Goal: Transaction & Acquisition: Purchase product/service

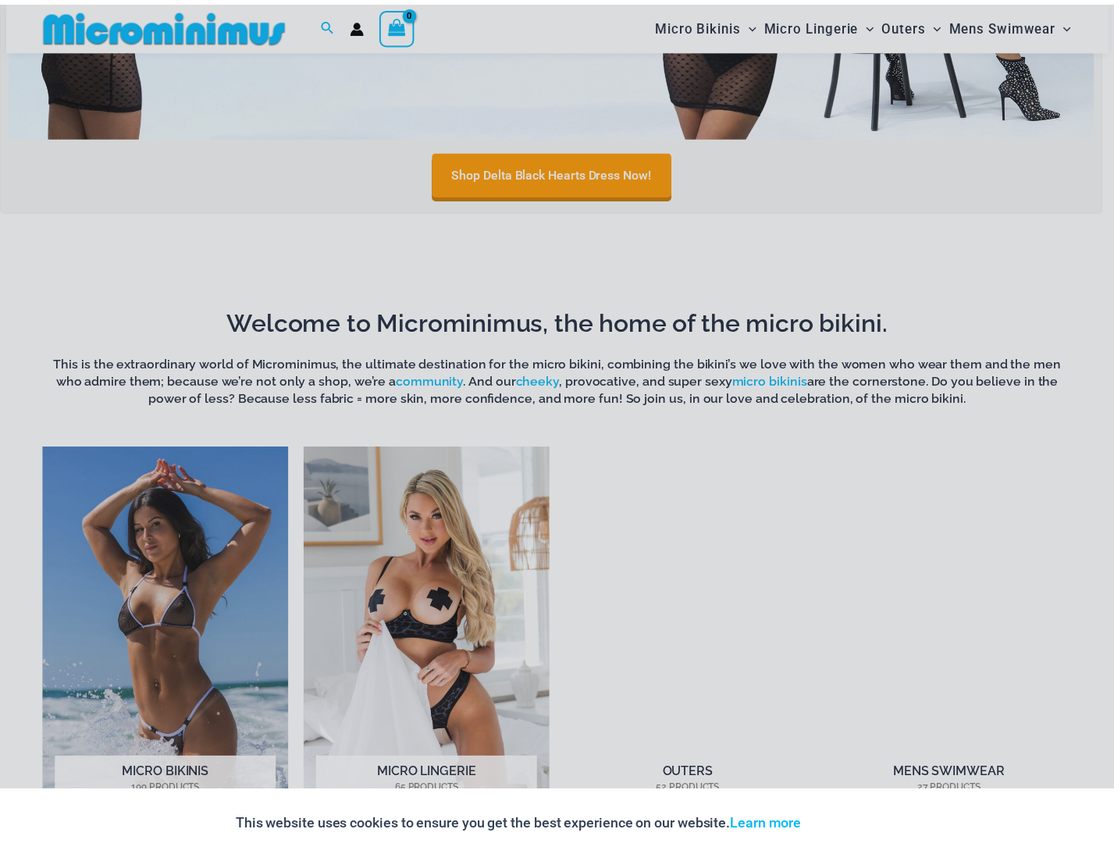
scroll to position [847, 0]
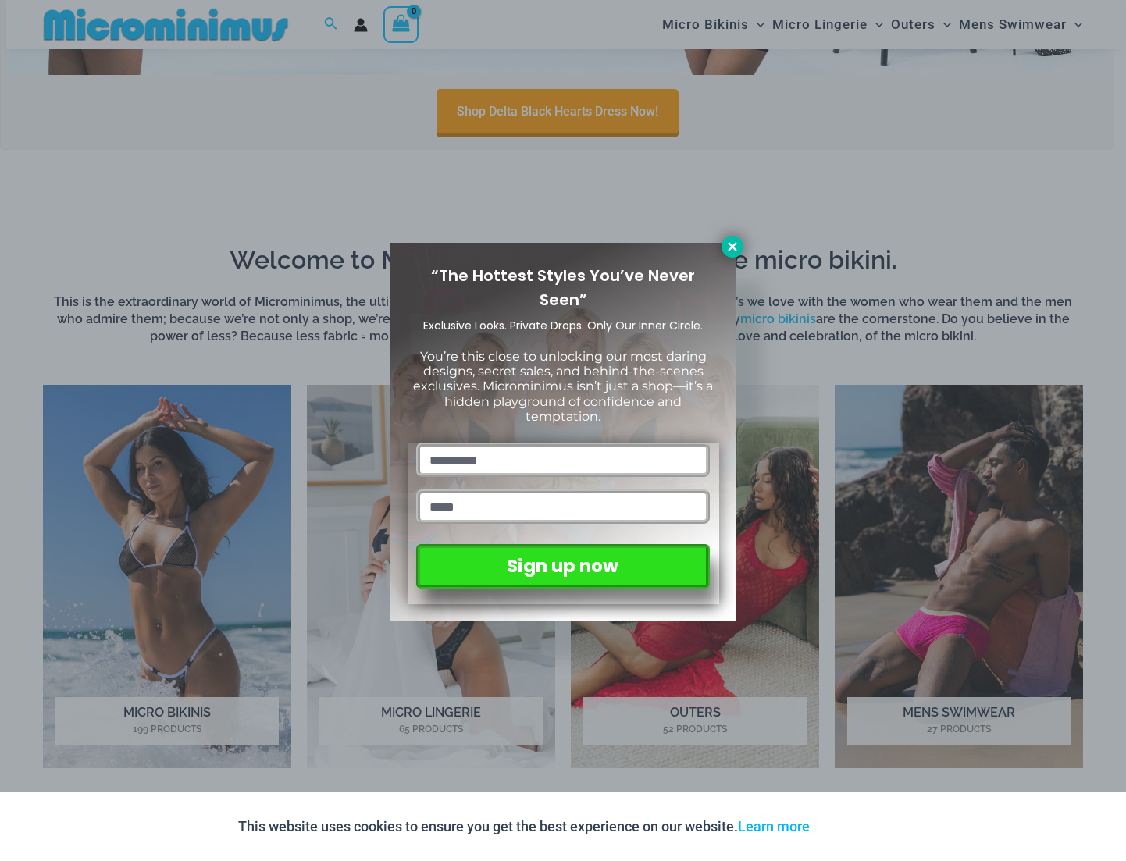
click at [726, 248] on icon at bounding box center [732, 247] width 14 height 14
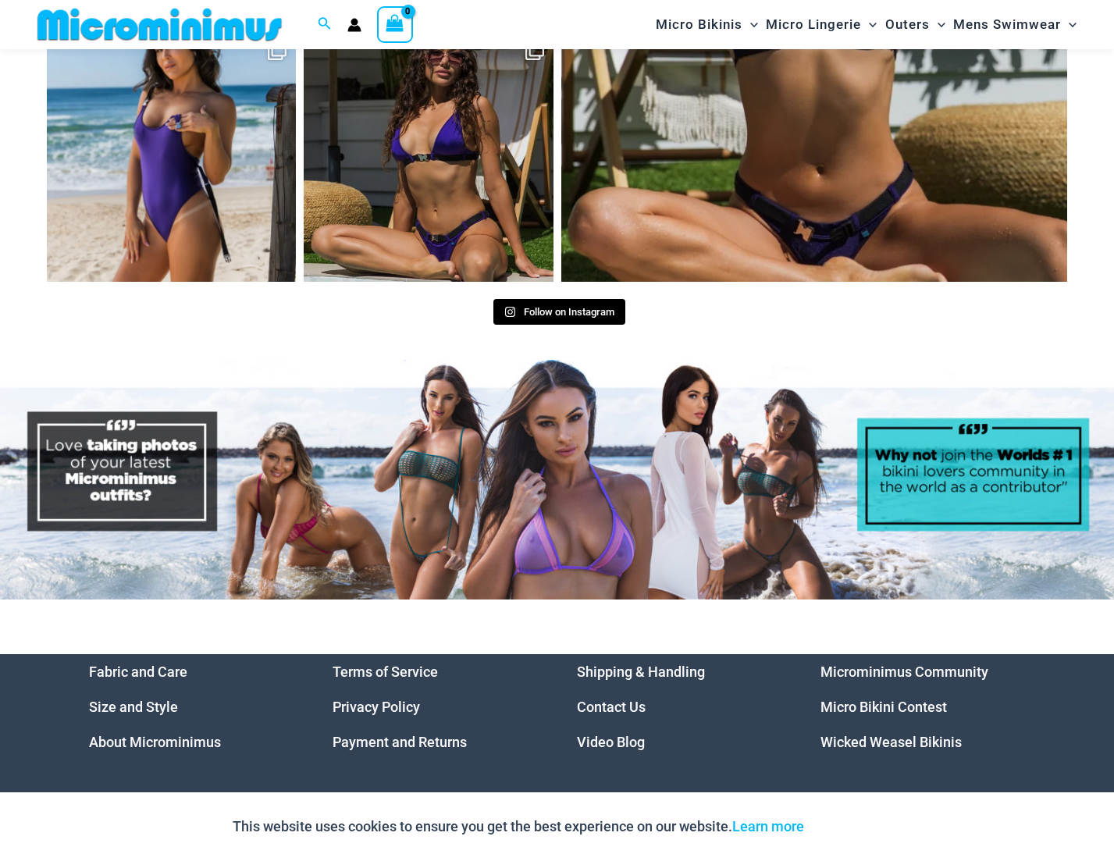
scroll to position [6994, 0]
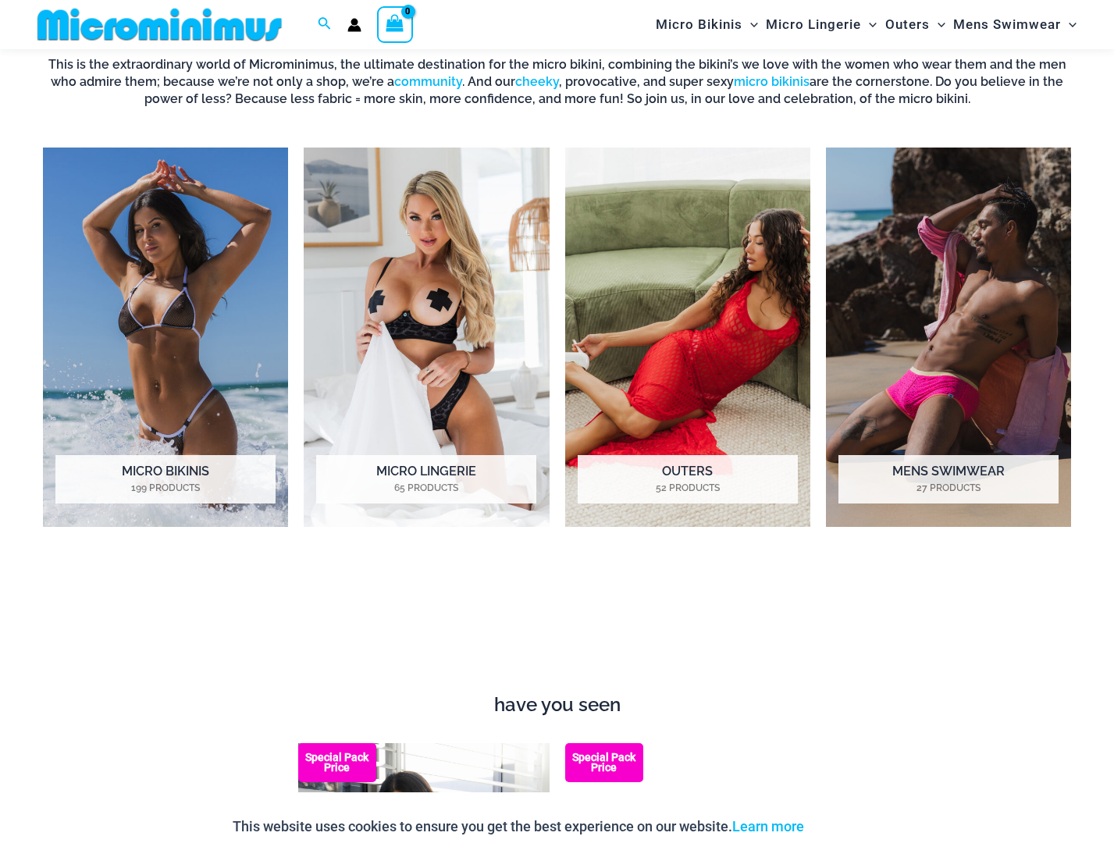
drag, startPoint x: 1084, startPoint y: 666, endPoint x: 1035, endPoint y: 323, distance: 346.1
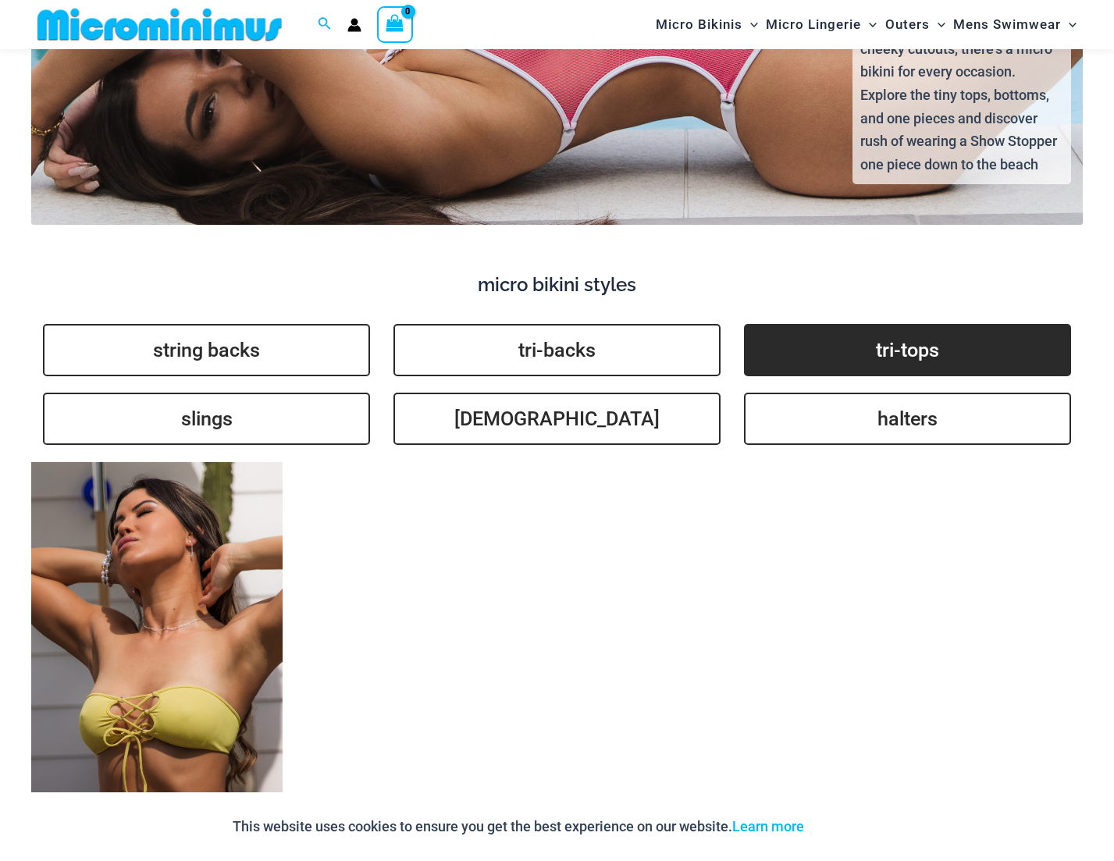
scroll to position [3496, 0]
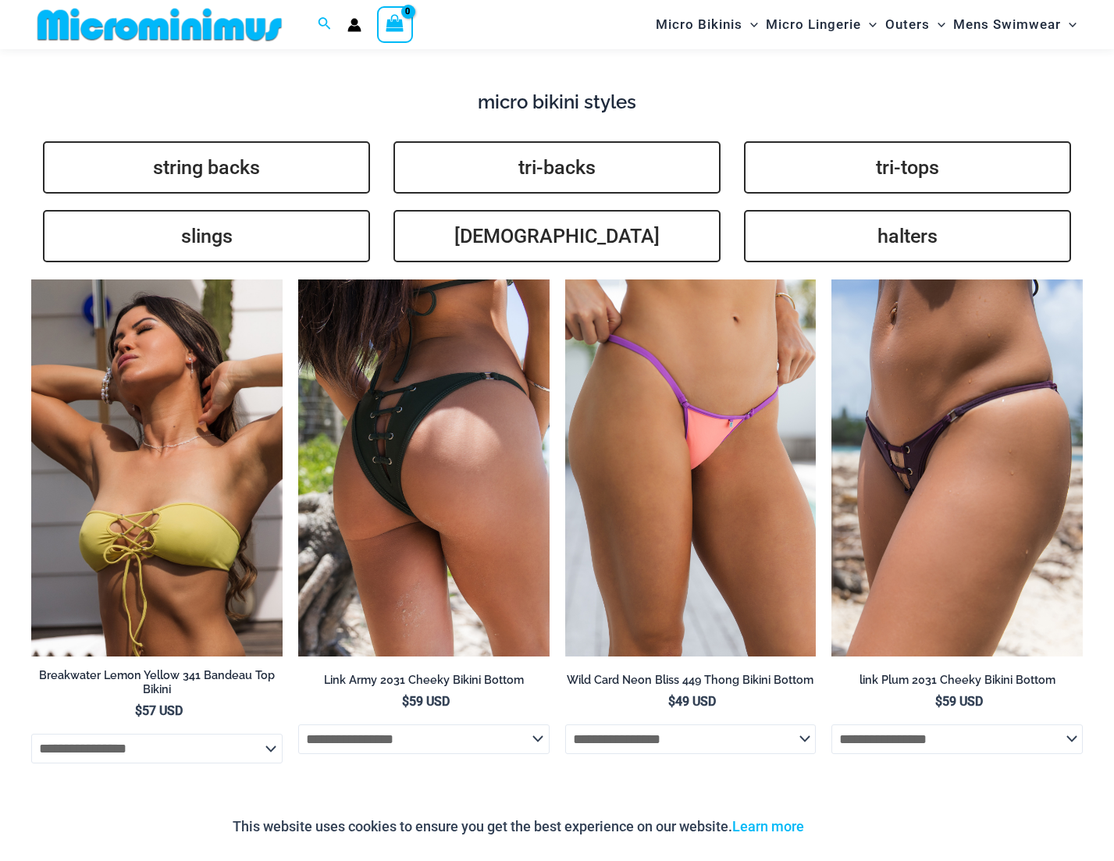
click at [495, 386] on img at bounding box center [423, 467] width 251 height 377
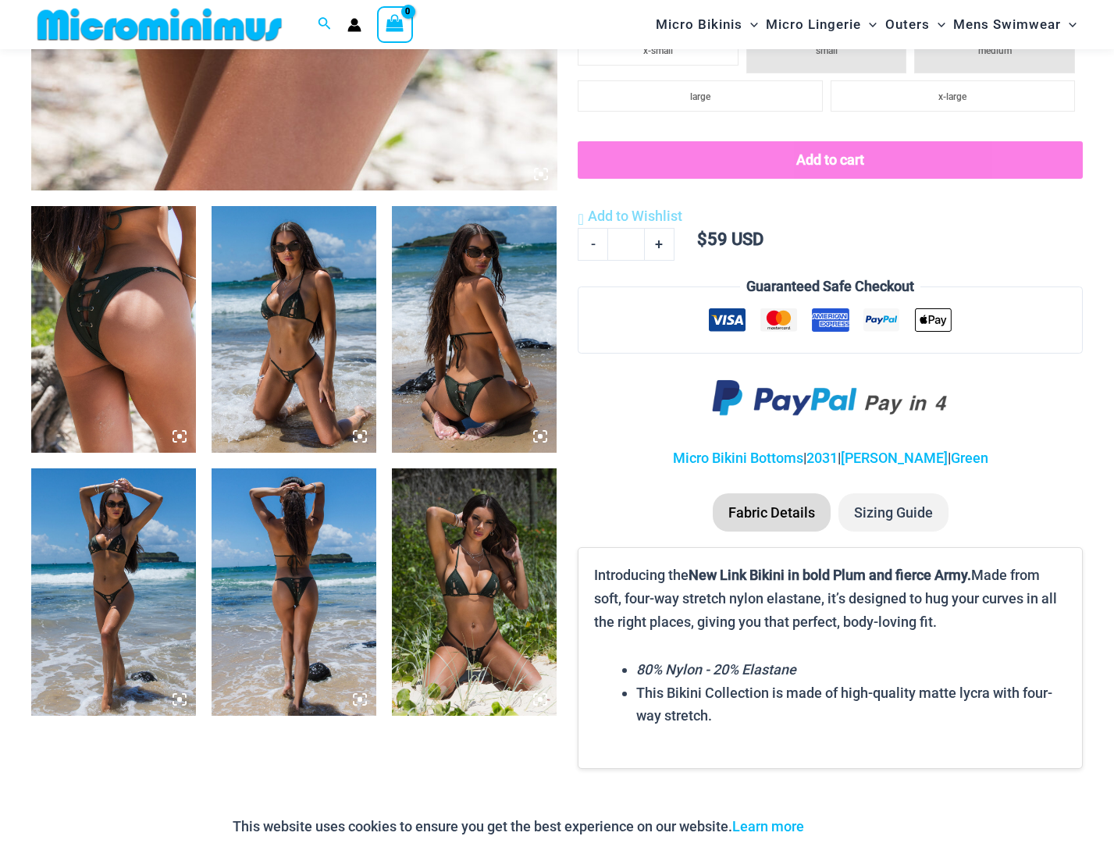
scroll to position [844, 0]
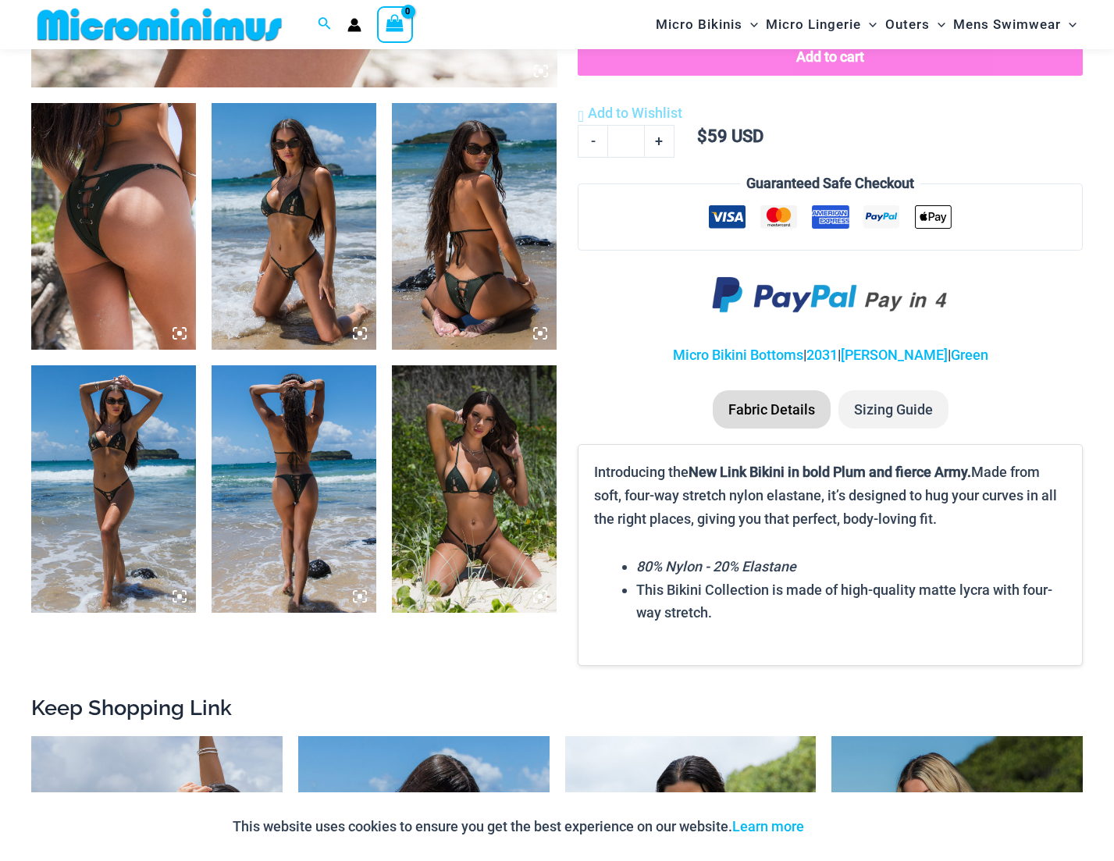
click at [323, 253] on img at bounding box center [294, 226] width 165 height 247
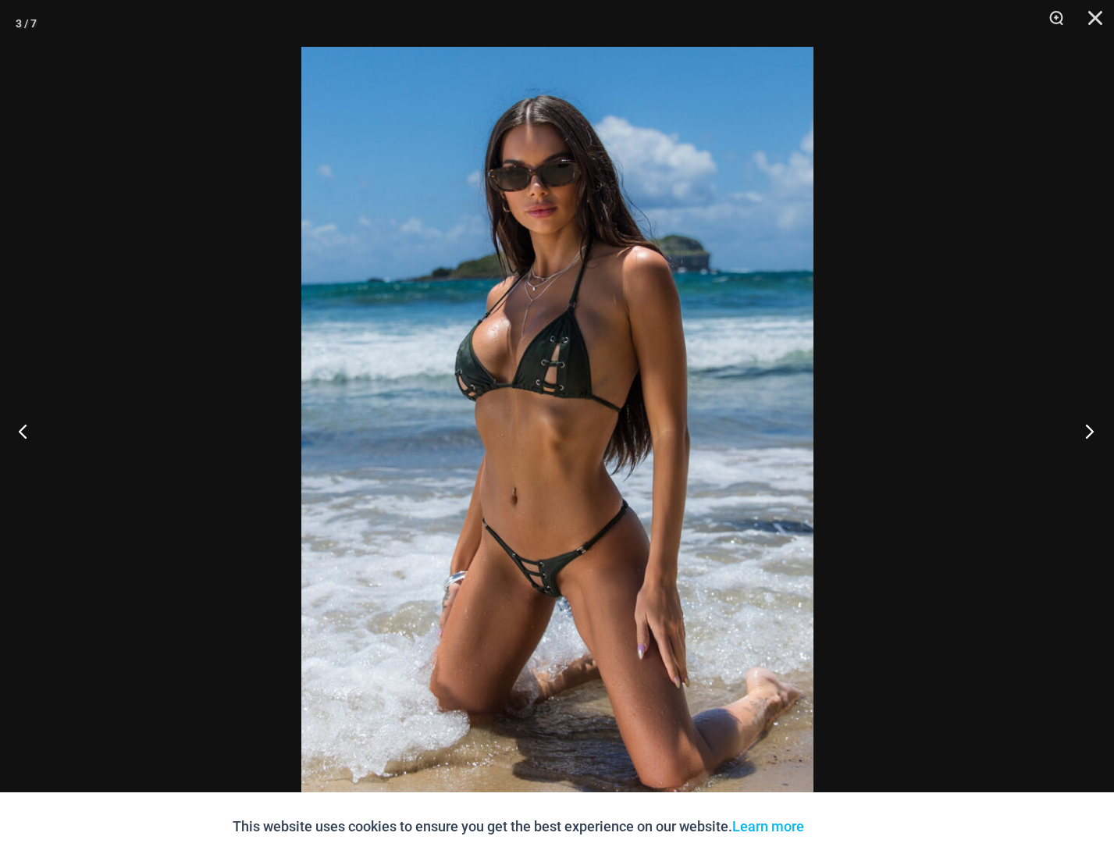
click at [1087, 428] on button "Next" at bounding box center [1085, 431] width 59 height 78
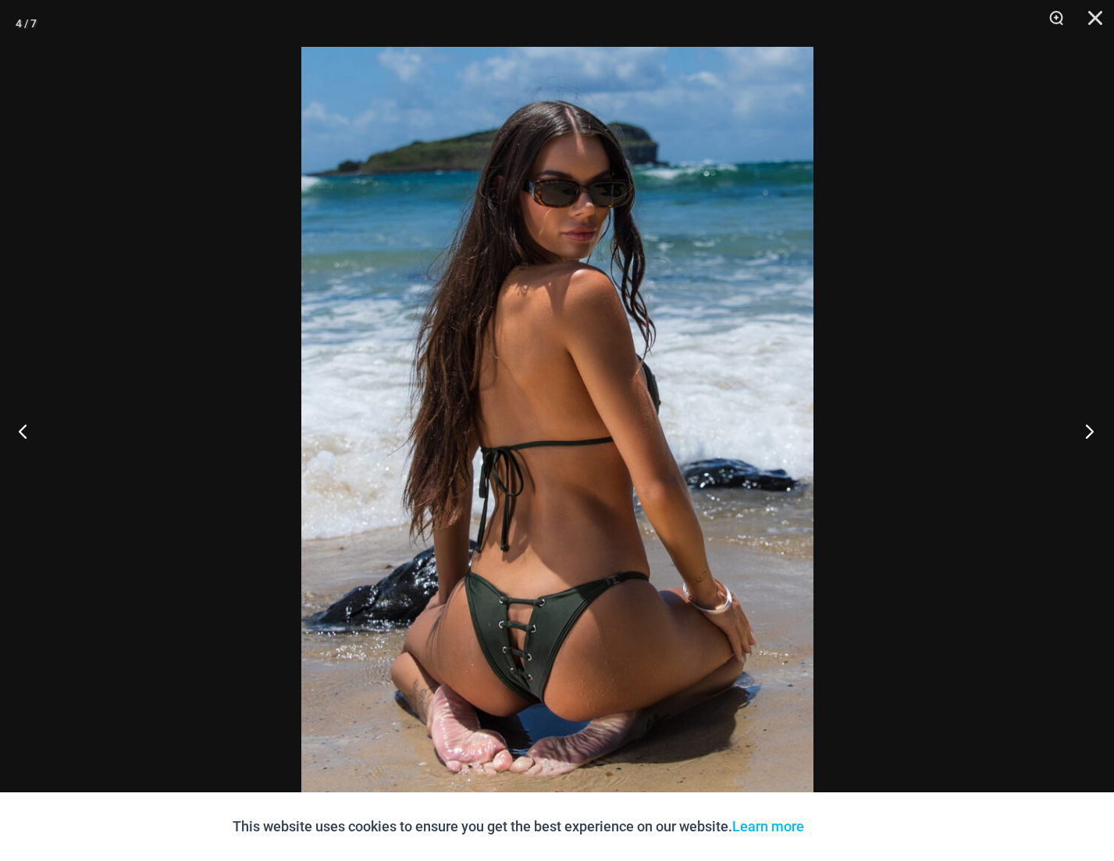
click at [1087, 428] on button "Next" at bounding box center [1085, 431] width 59 height 78
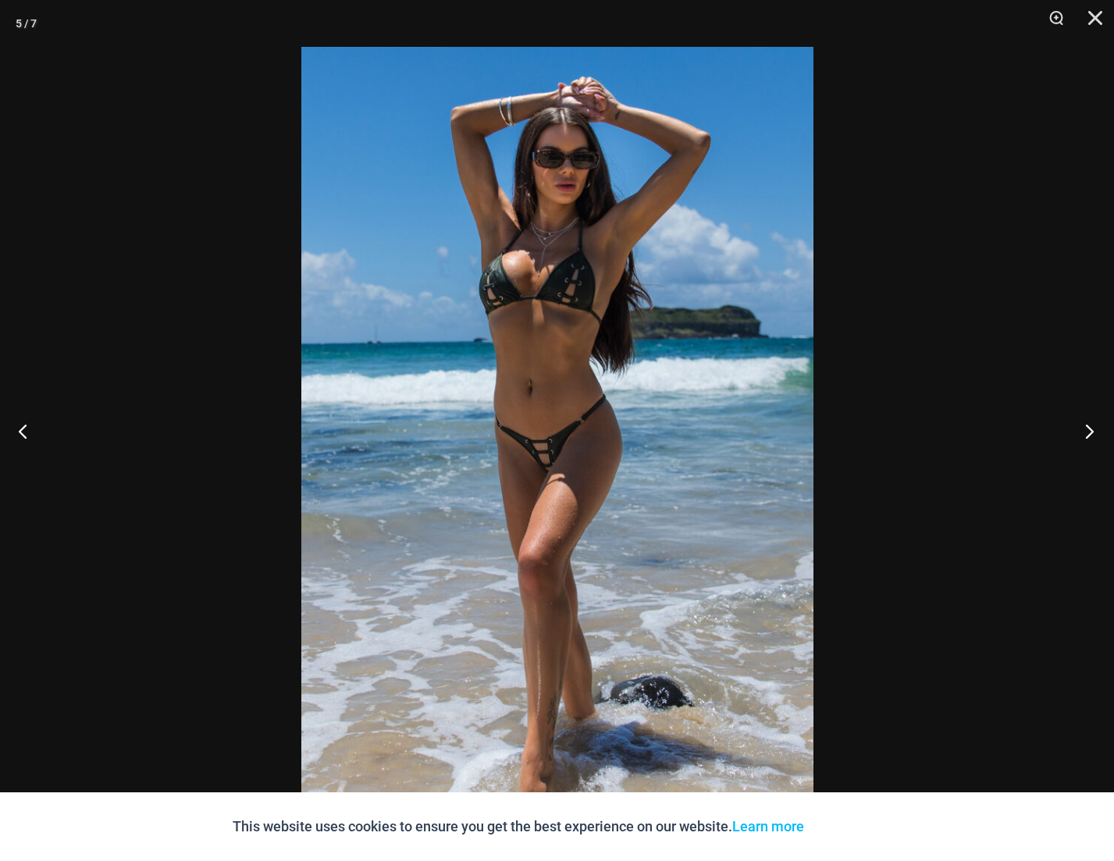
click at [1087, 429] on button "Next" at bounding box center [1085, 431] width 59 height 78
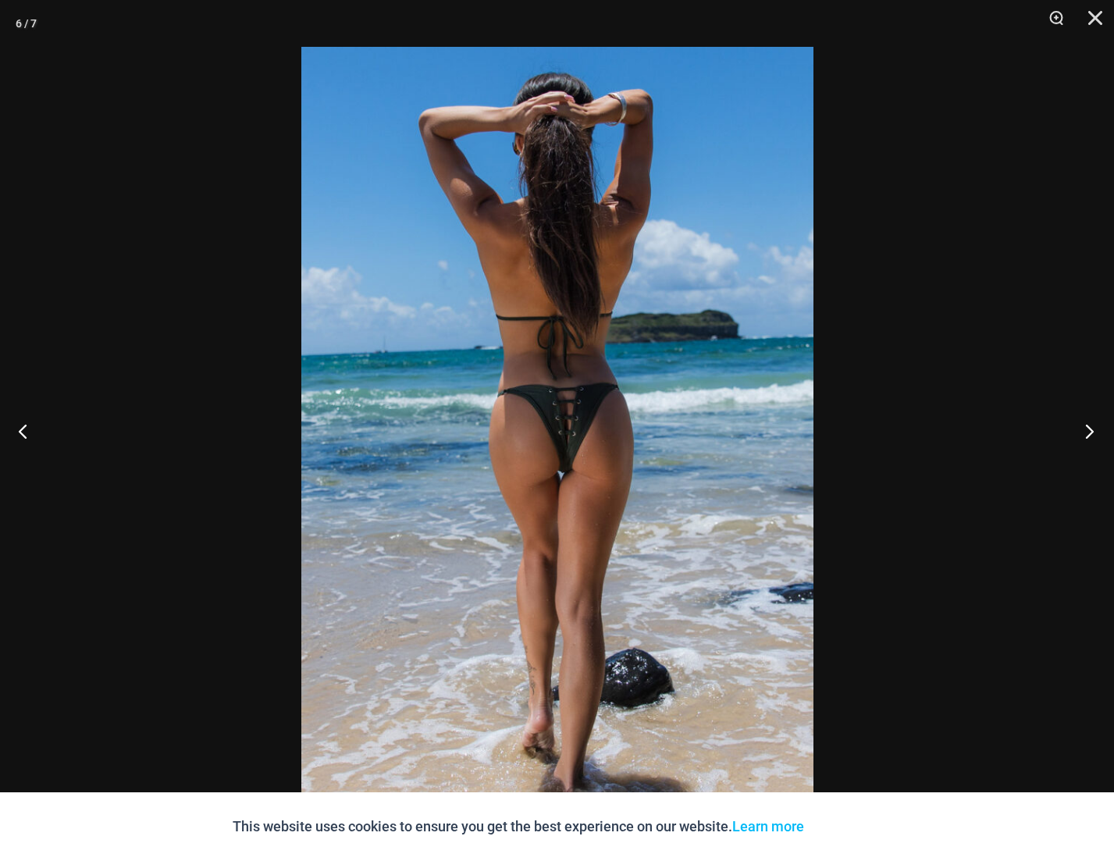
click at [1087, 429] on button "Next" at bounding box center [1085, 431] width 59 height 78
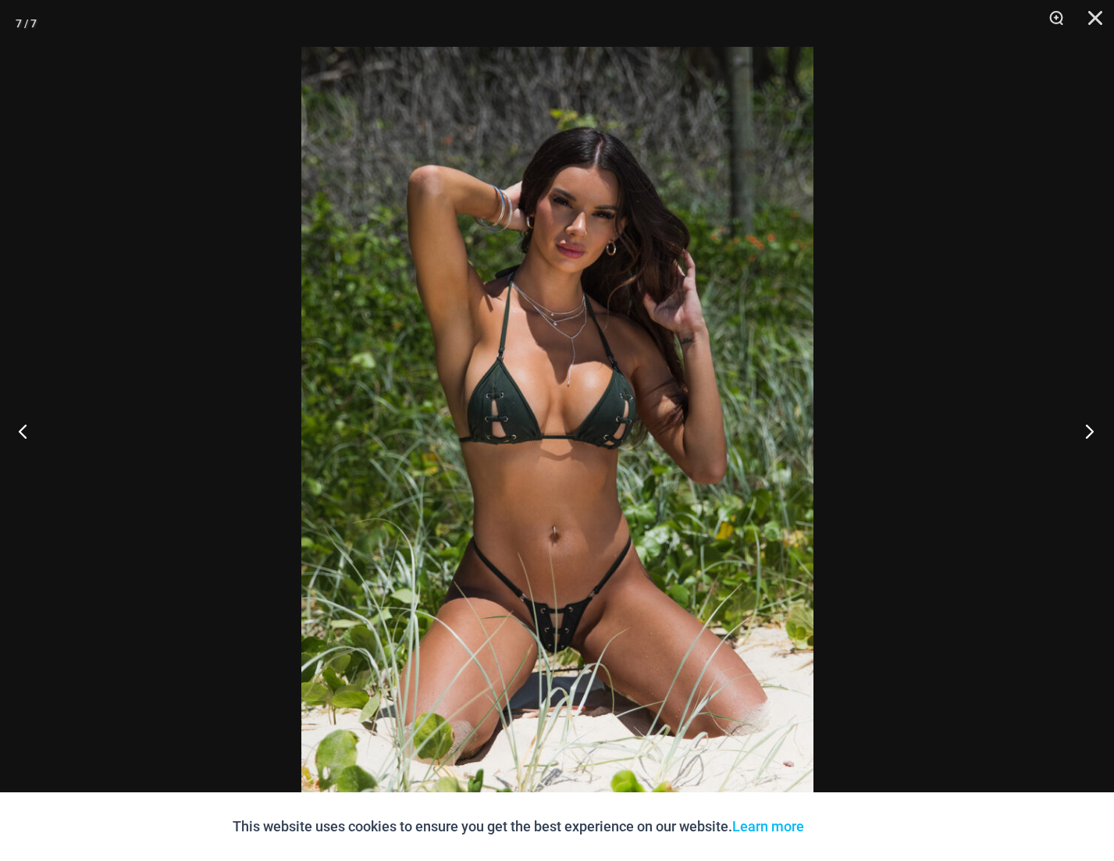
click at [1081, 436] on button "Next" at bounding box center [1085, 431] width 59 height 78
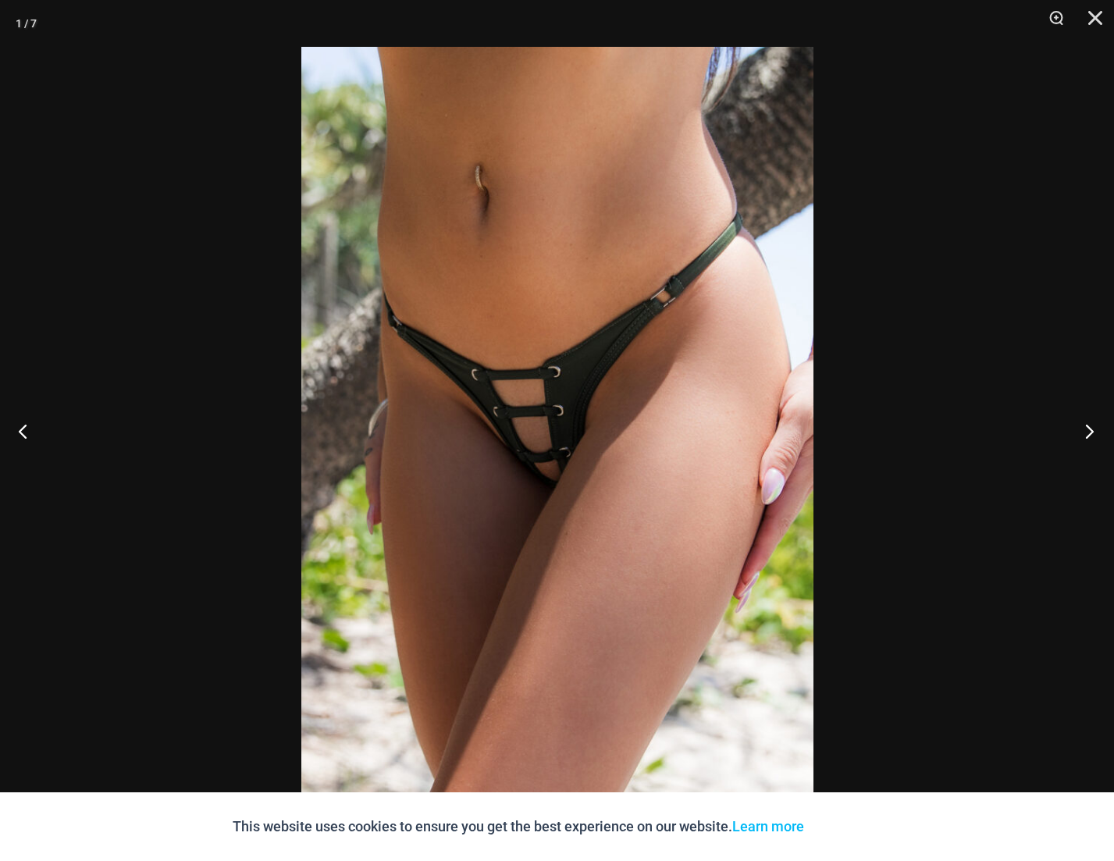
click at [1081, 436] on button "Next" at bounding box center [1085, 431] width 59 height 78
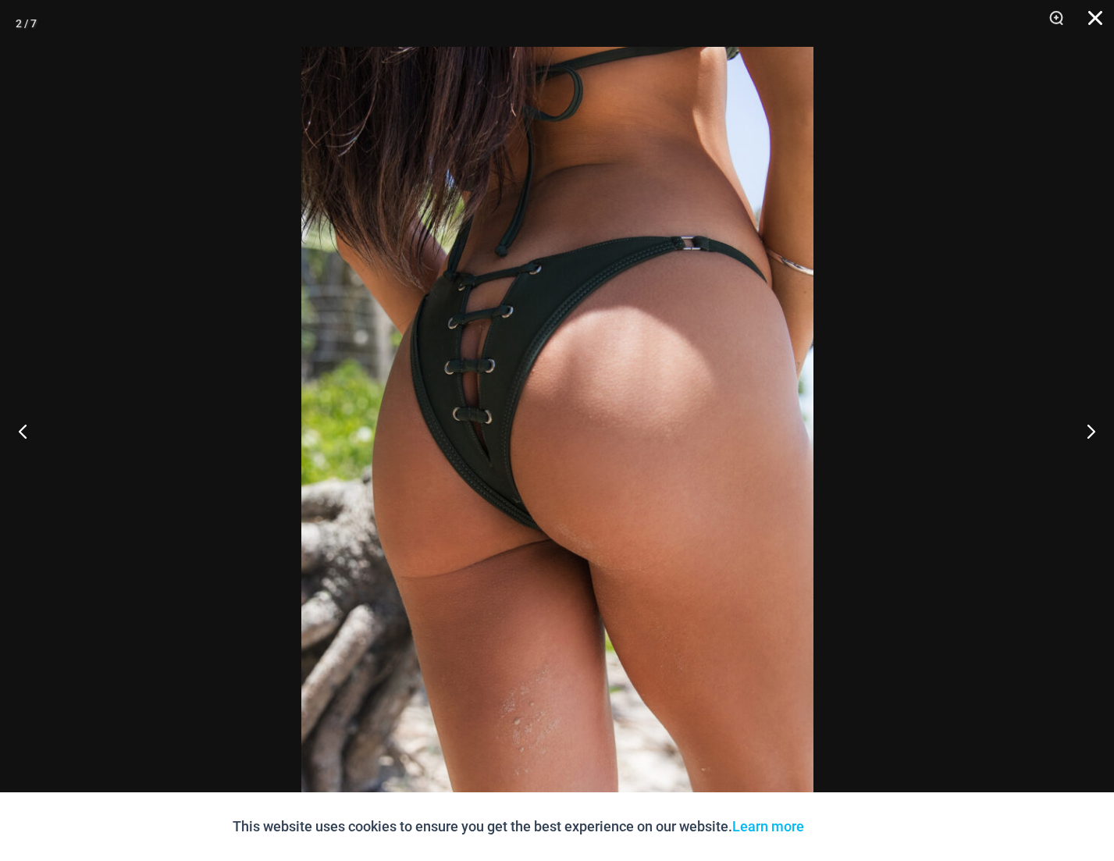
click at [1094, 16] on button "Close" at bounding box center [1089, 23] width 39 height 47
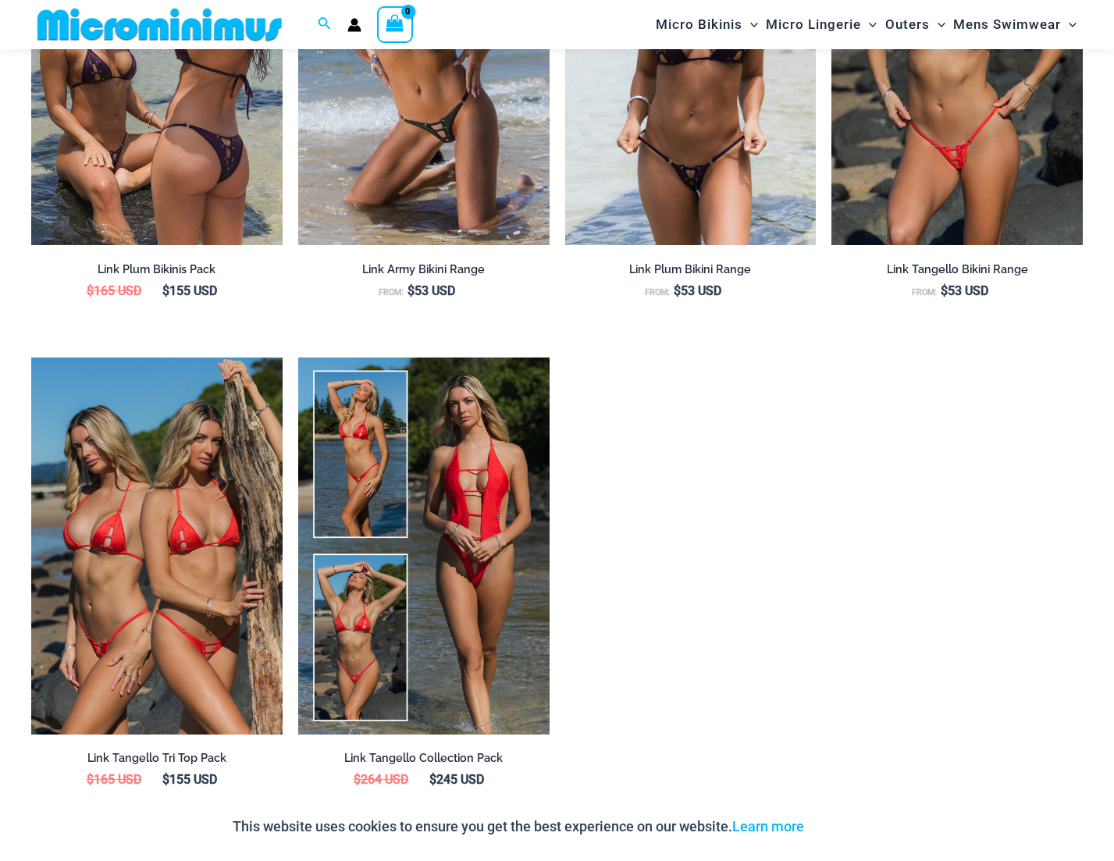
scroll to position [1547, 0]
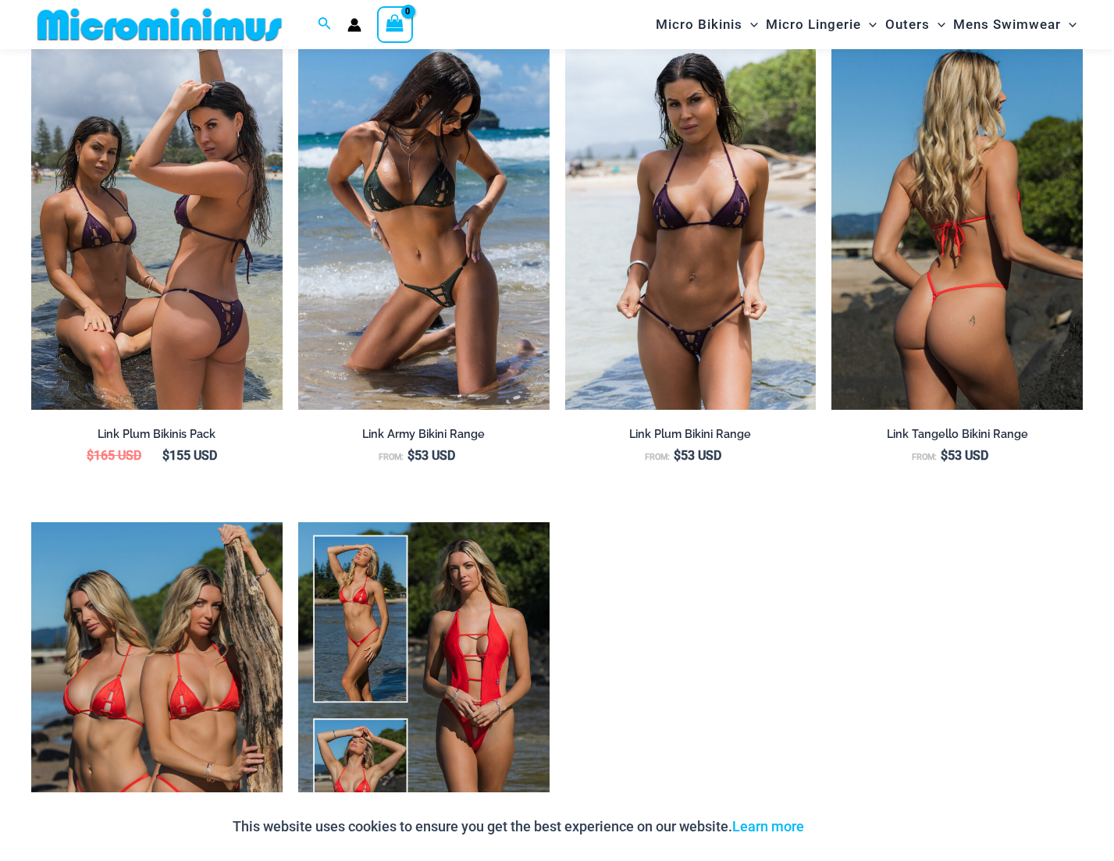
click at [984, 287] on img at bounding box center [956, 222] width 251 height 377
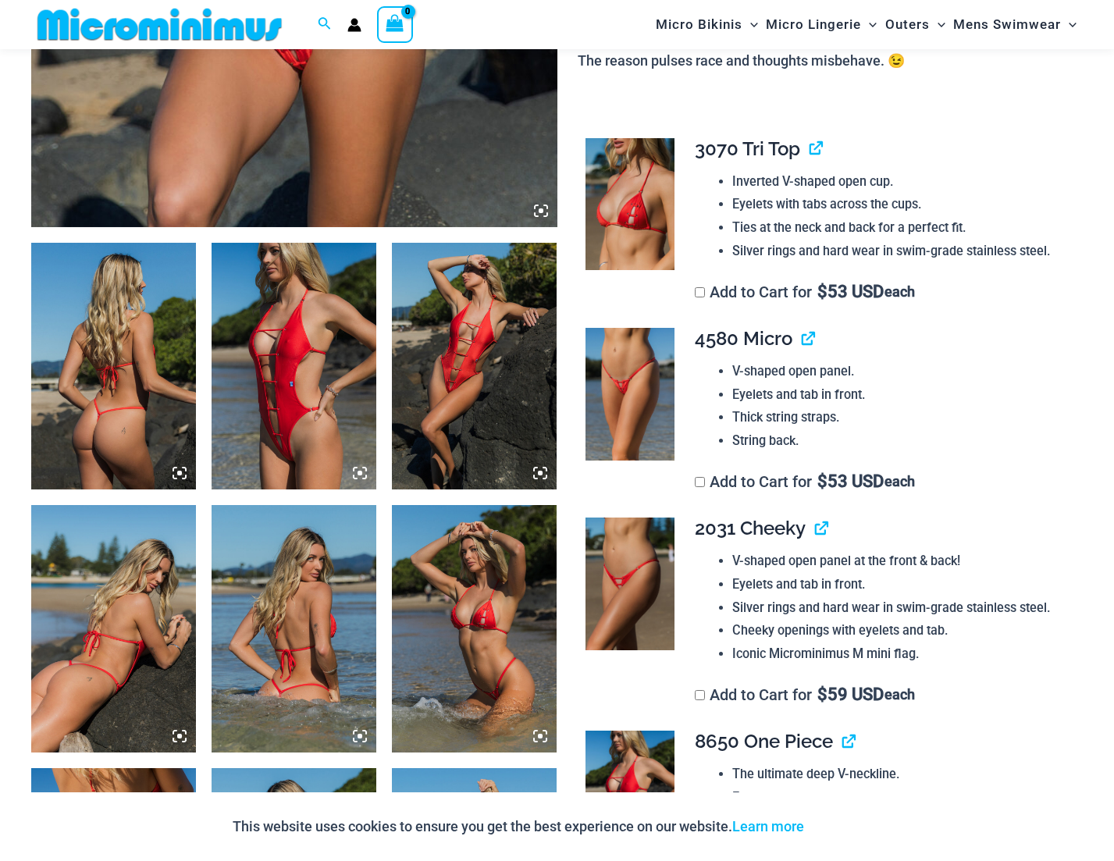
scroll to position [703, 0]
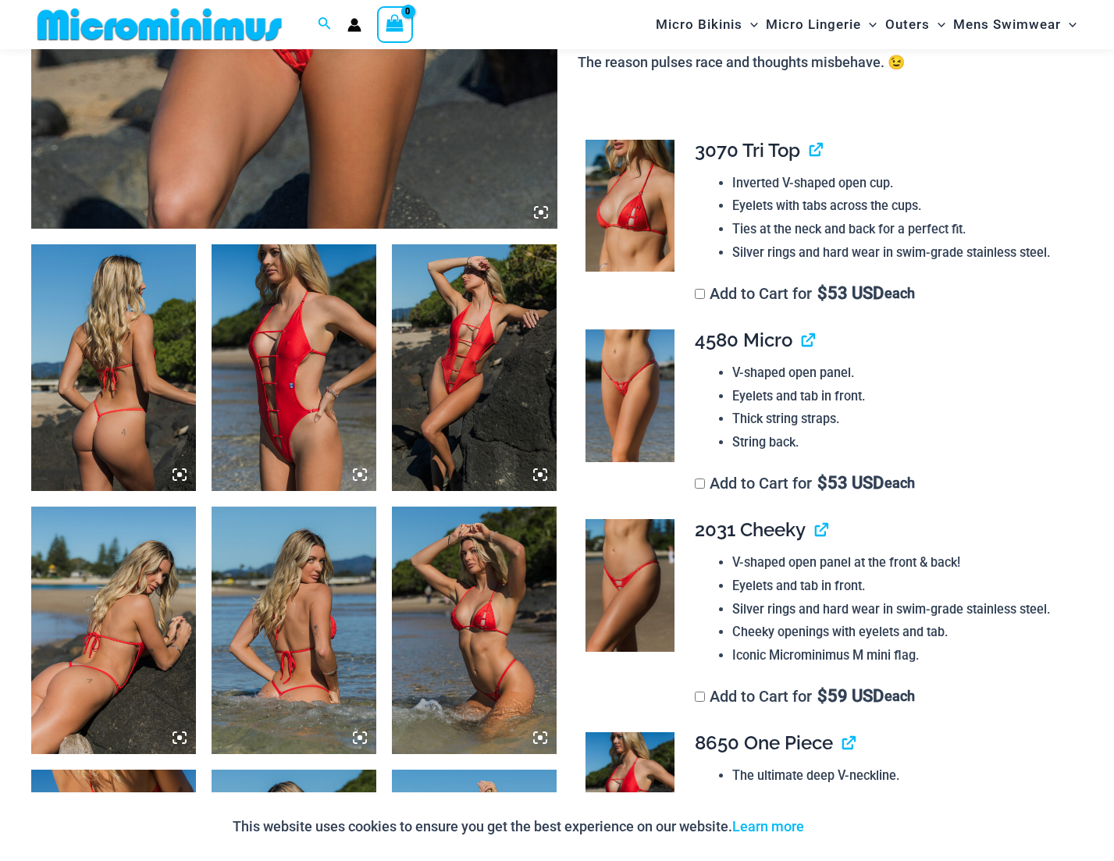
click at [451, 380] on img at bounding box center [474, 367] width 165 height 247
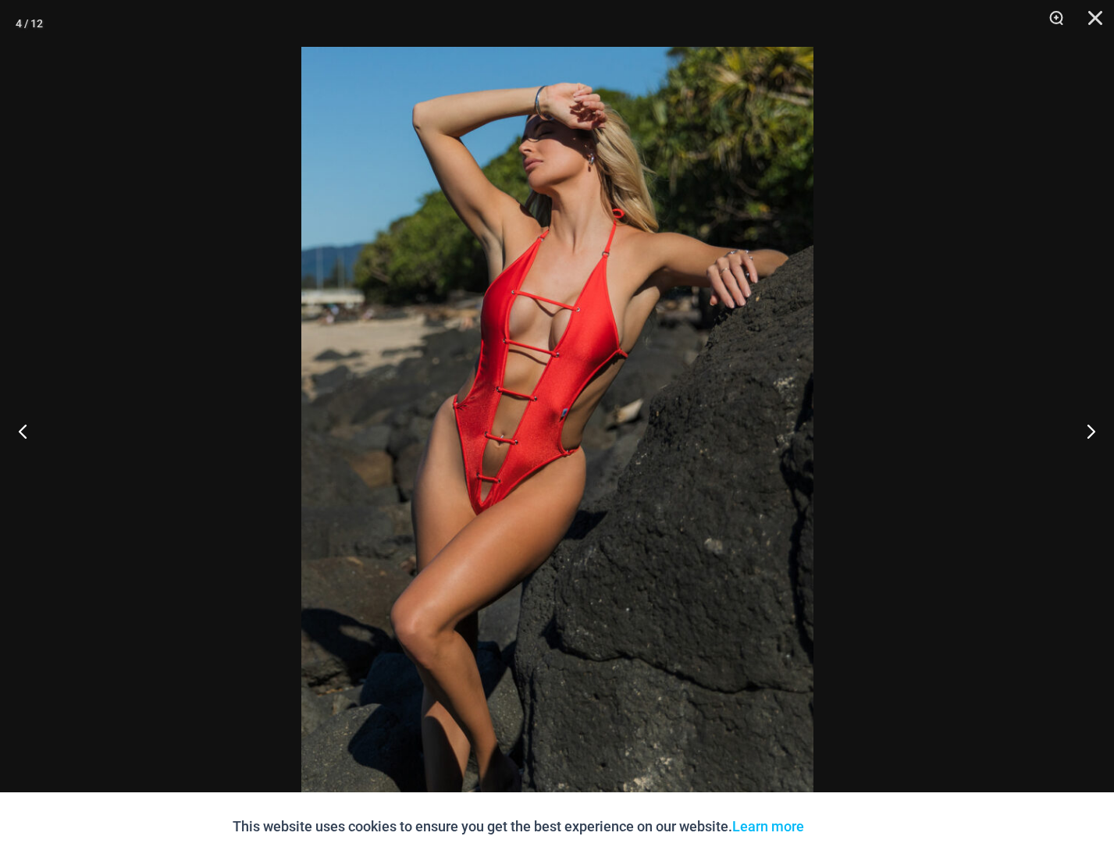
click at [593, 263] on img at bounding box center [557, 430] width 512 height 767
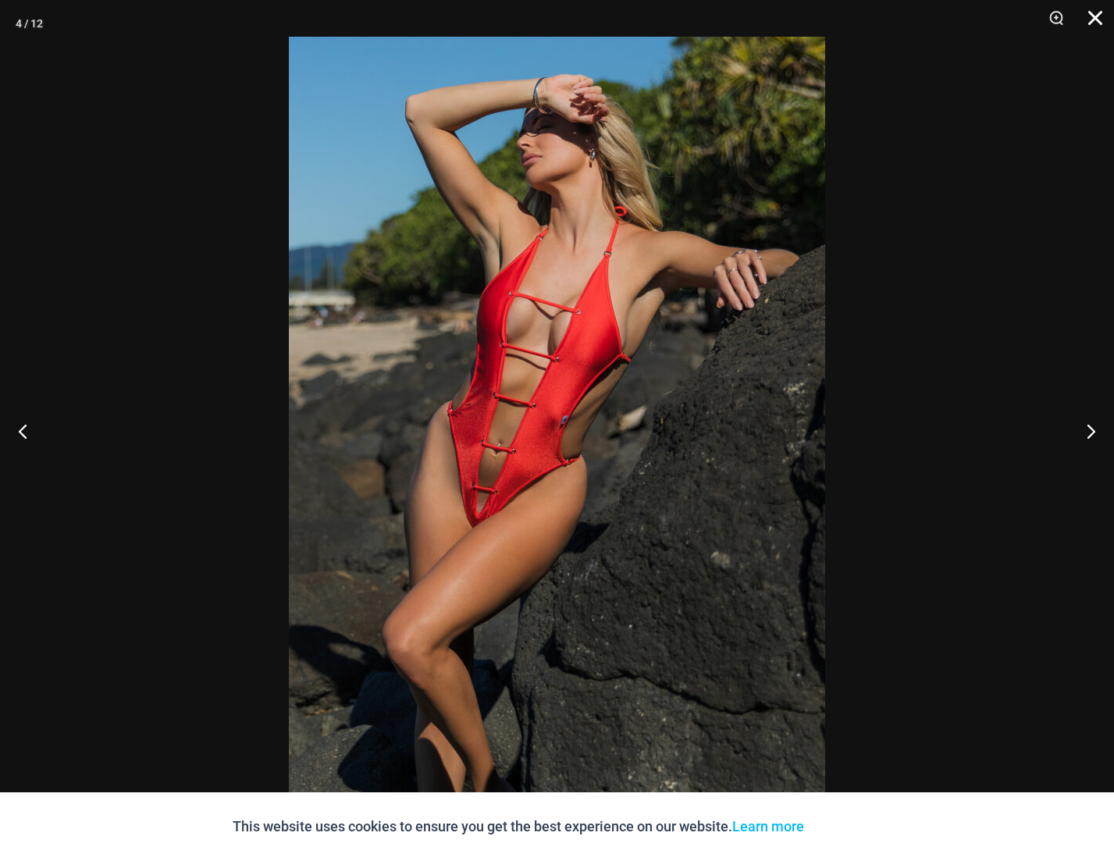
click at [1099, 19] on button "Close" at bounding box center [1089, 23] width 39 height 47
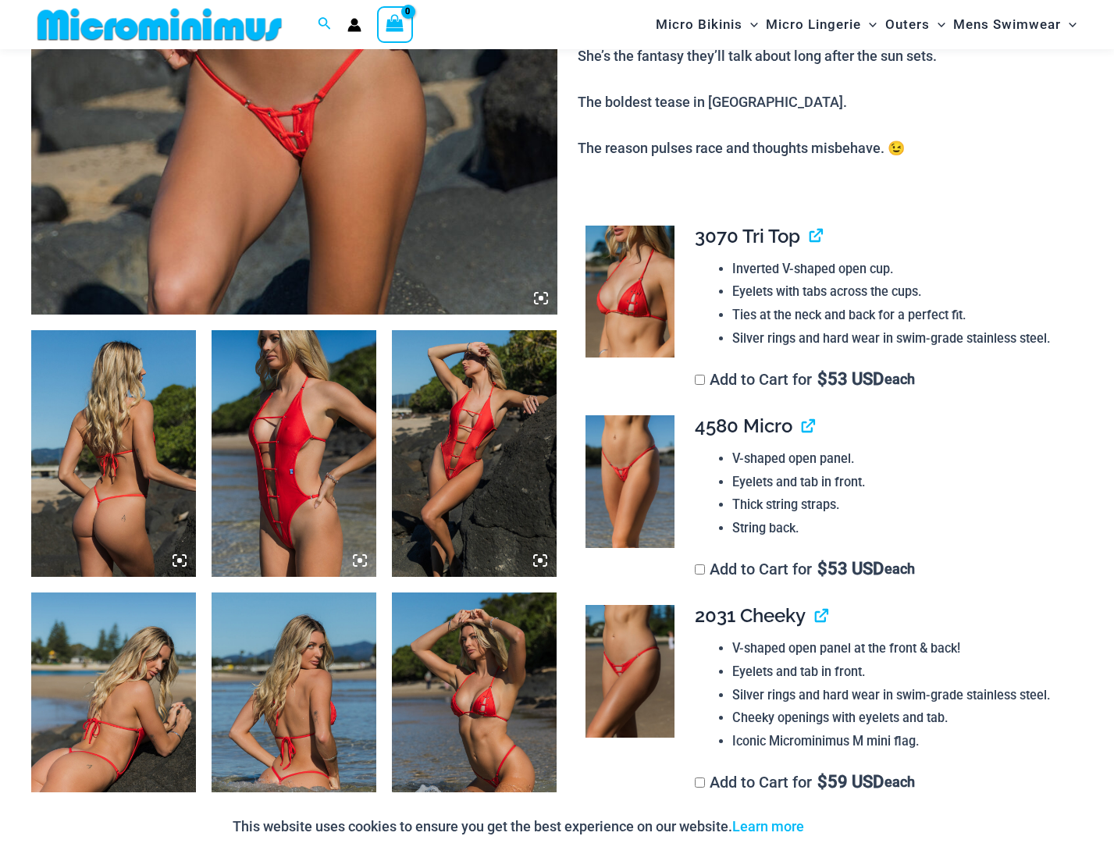
scroll to position [312, 0]
